Goal: Task Accomplishment & Management: Use online tool/utility

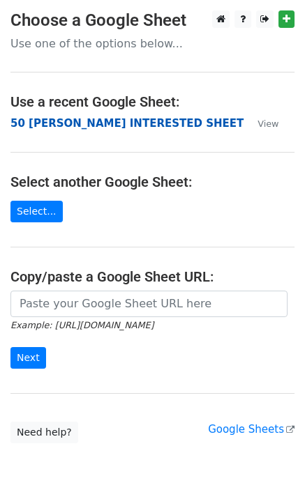
click at [80, 124] on strong "50 [PERSON_NAME] INTERESTED SHEET" at bounding box center [126, 123] width 233 height 13
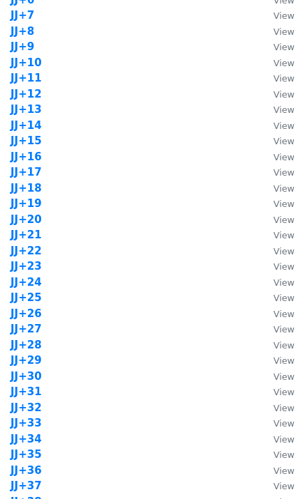
scroll to position [1302, 0]
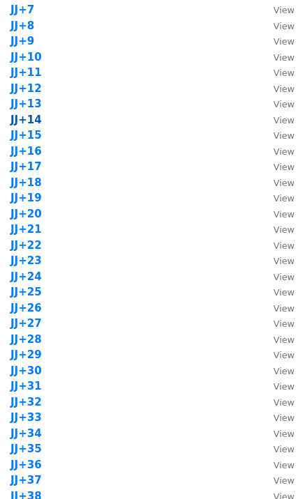
click at [31, 120] on strong "JJ+14" at bounding box center [25, 120] width 31 height 13
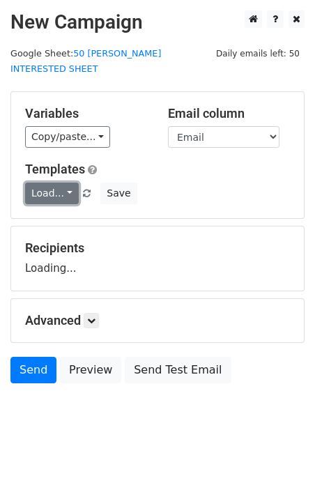
click at [40, 183] on link "Load..." at bounding box center [52, 194] width 54 height 22
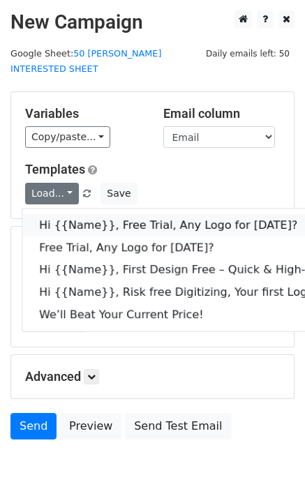
click at [102, 214] on link "Hi {{Name}}, Free Trial, Any Logo for today?" at bounding box center [222, 225] width 400 height 22
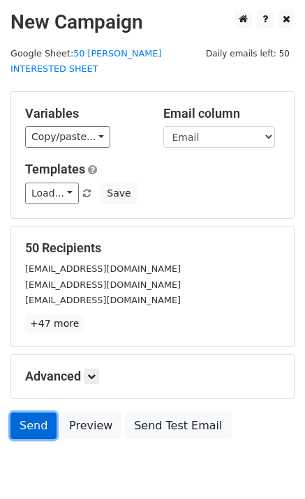
click at [36, 418] on link "Send" at bounding box center [33, 426] width 46 height 27
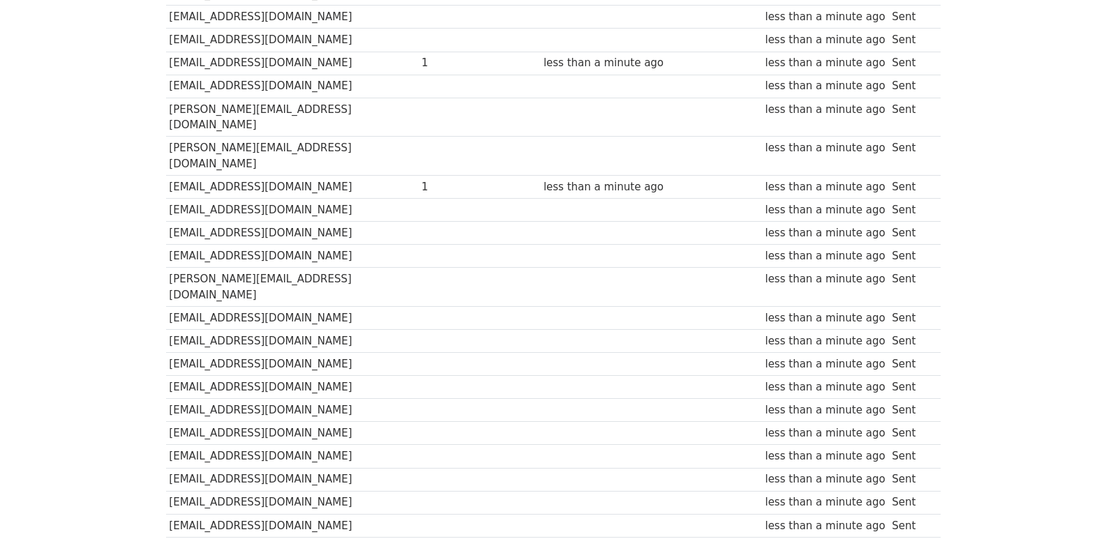
scroll to position [971, 0]
